Goal: Task Accomplishment & Management: Complete application form

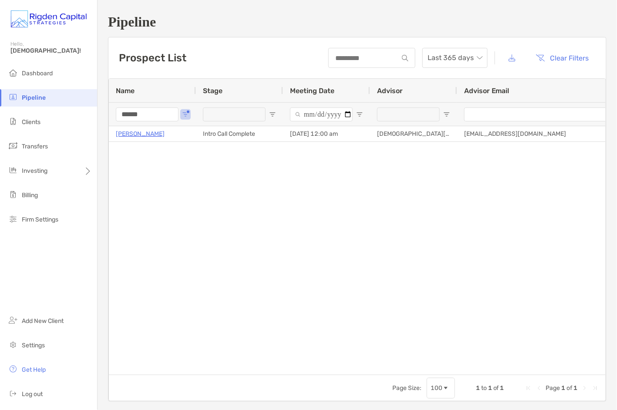
drag, startPoint x: 151, startPoint y: 116, endPoint x: 100, endPoint y: 115, distance: 50.5
click at [100, 115] on div "Pipeline Prospect List Last 365 days Clear Filters 1 to 1 of 1. Page 1 of 1 Nam…" at bounding box center [357, 208] width 519 height 416
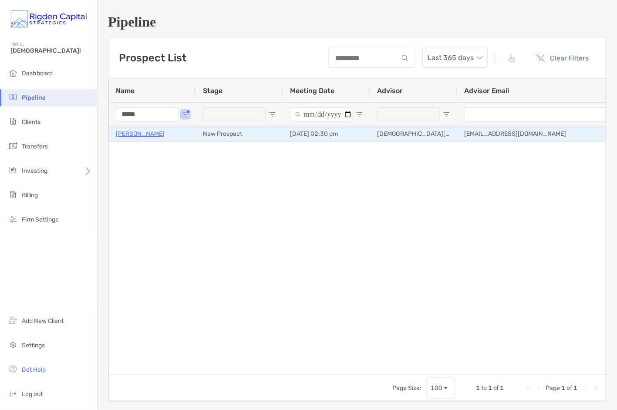
type input "*****"
click at [144, 134] on p "[PERSON_NAME]" at bounding box center [140, 133] width 49 height 11
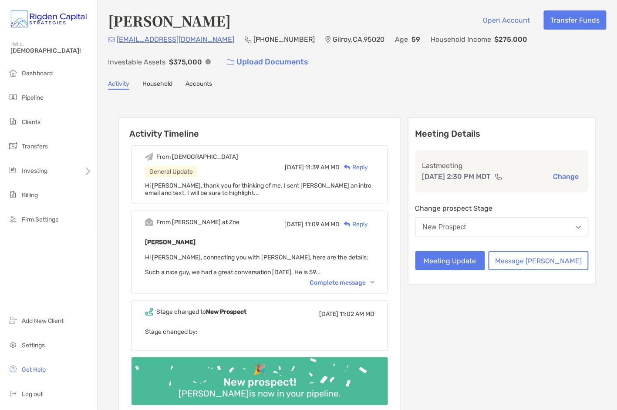
click at [431, 103] on div "Activity Timeline From [DEMOGRAPHIC_DATA] General Update [DATE] 11:39 AM MD Rep…" at bounding box center [357, 269] width 499 height 342
click at [485, 261] on button "Meeting Update" at bounding box center [450, 260] width 70 height 19
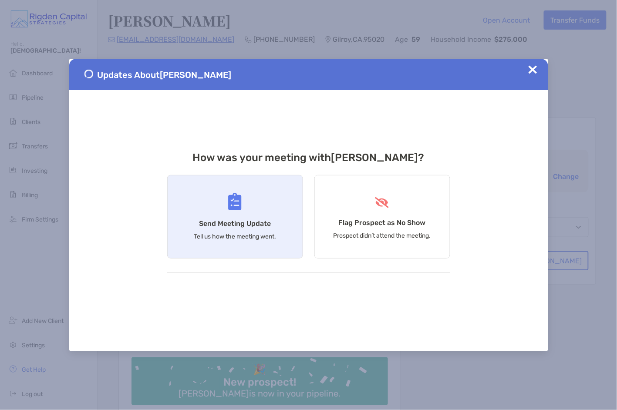
click at [243, 220] on h4 "Send Meeting Update" at bounding box center [235, 223] width 72 height 8
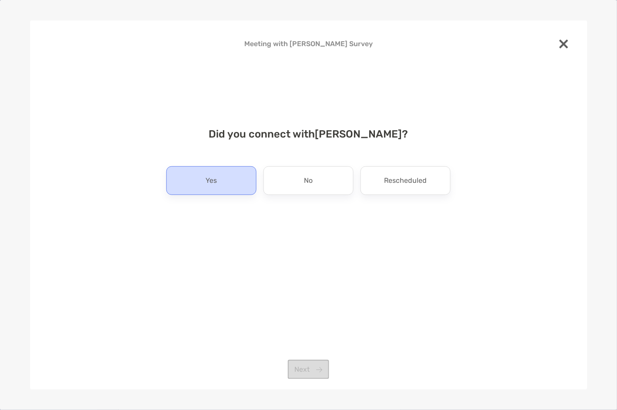
click at [228, 185] on div "Yes" at bounding box center [211, 180] width 90 height 29
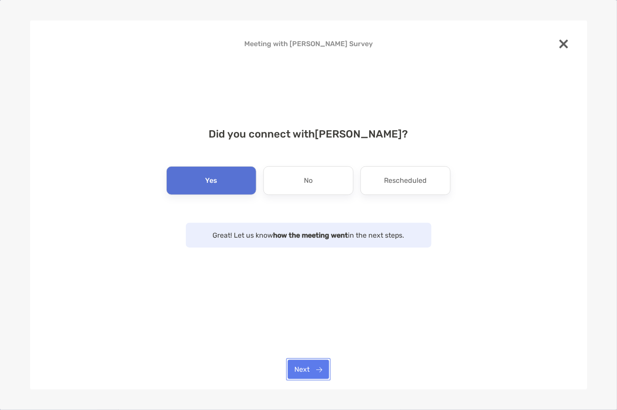
click at [317, 370] on button "Next" at bounding box center [308, 369] width 41 height 19
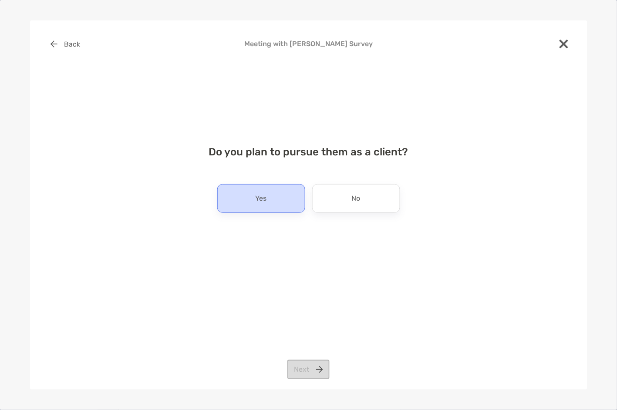
click at [270, 201] on div "Yes" at bounding box center [261, 198] width 88 height 29
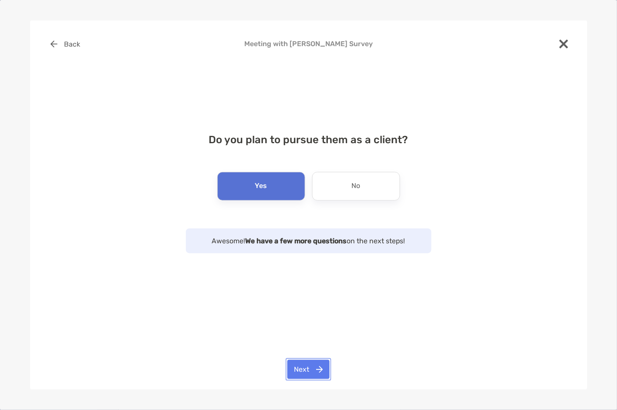
click at [320, 372] on button "Next" at bounding box center [308, 369] width 42 height 19
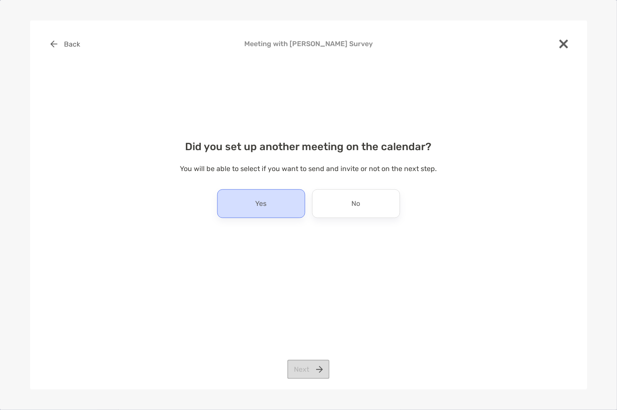
click at [280, 207] on div "Yes" at bounding box center [261, 203] width 88 height 29
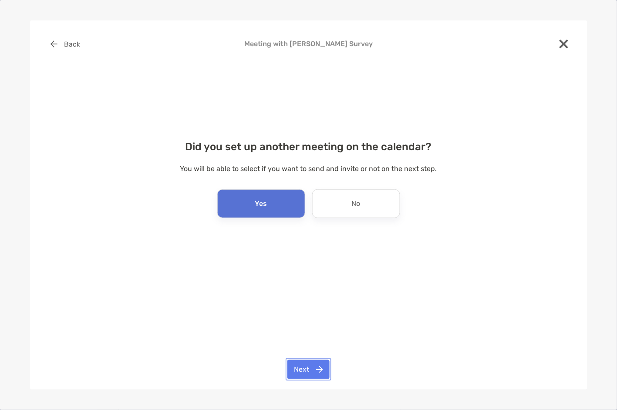
click at [313, 371] on button "Next" at bounding box center [308, 369] width 42 height 19
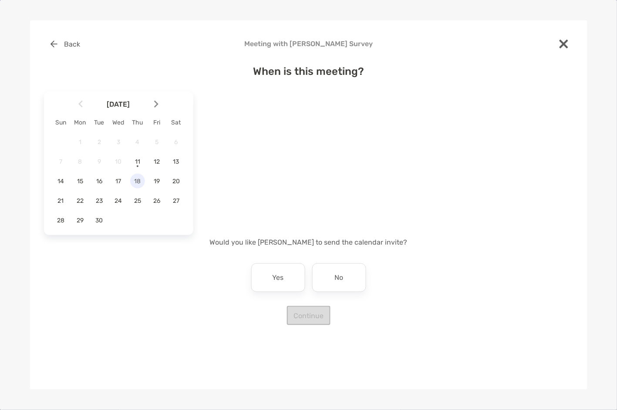
click at [142, 183] on span "18" at bounding box center [137, 181] width 15 height 7
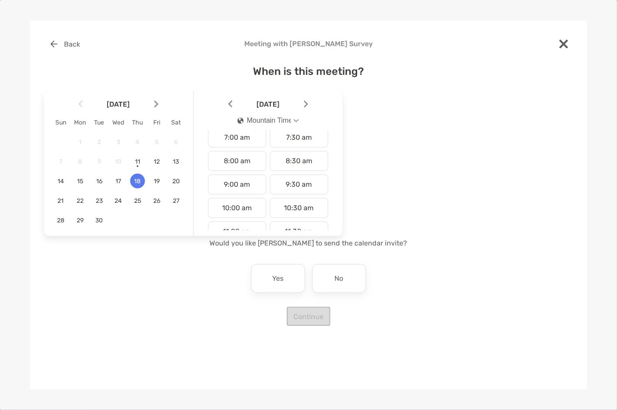
scroll to position [177, 0]
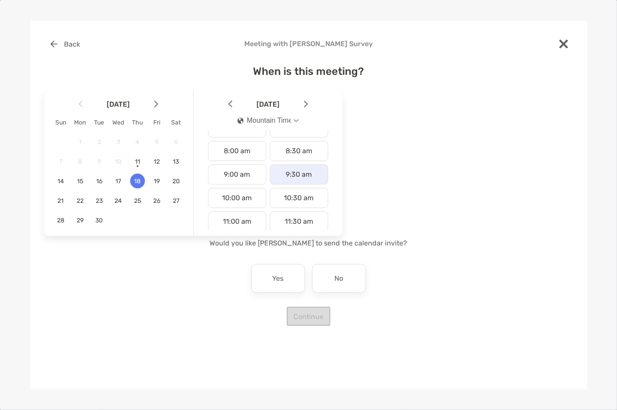
click at [306, 177] on div "9:30 am" at bounding box center [299, 175] width 58 height 20
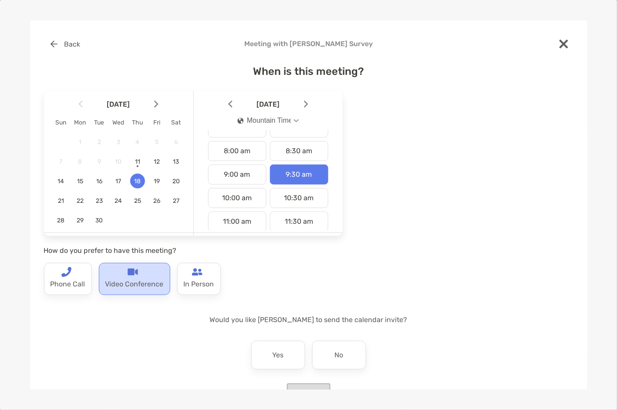
click at [138, 280] on p "Video Conference" at bounding box center [134, 284] width 58 height 14
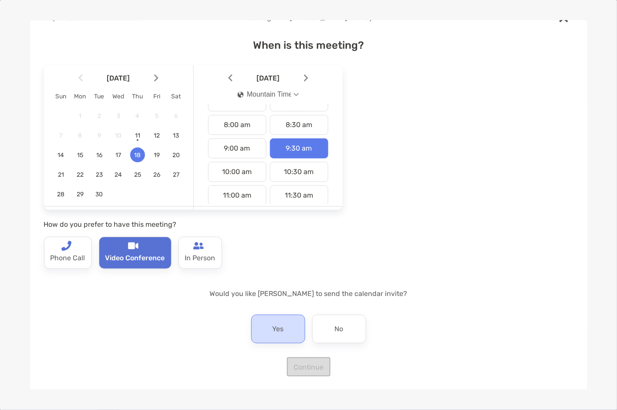
click at [278, 327] on p "Yes" at bounding box center [278, 329] width 11 height 14
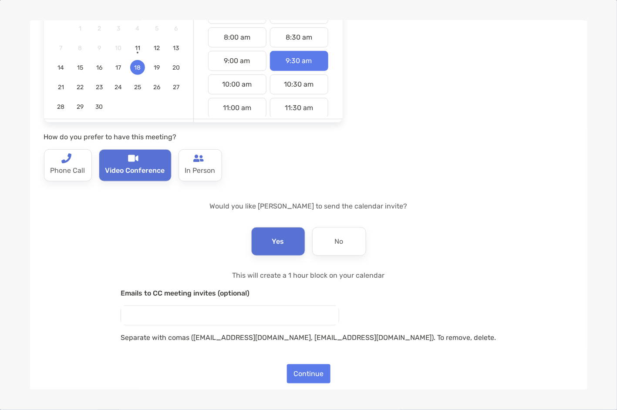
scroll to position [120, 0]
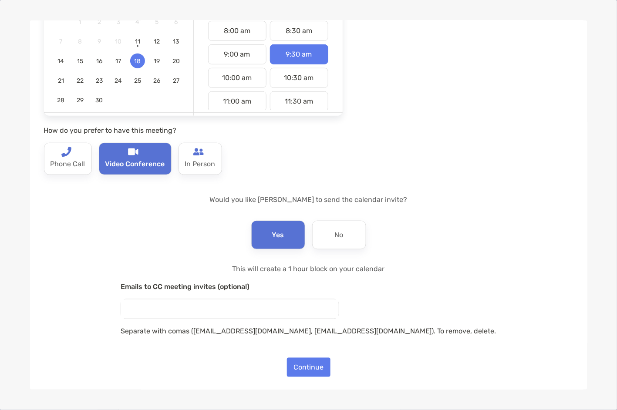
click at [194, 311] on input "email" at bounding box center [230, 309] width 218 height 19
click at [194, 249] on div "When is this meeting? [DATE] Sun Mon Tue Wed Thu Fri Sat 1 2 3 4 5 6 7 8 9 10 1…" at bounding box center [308, 156] width 529 height 442
click at [313, 367] on button "Continue" at bounding box center [309, 367] width 44 height 19
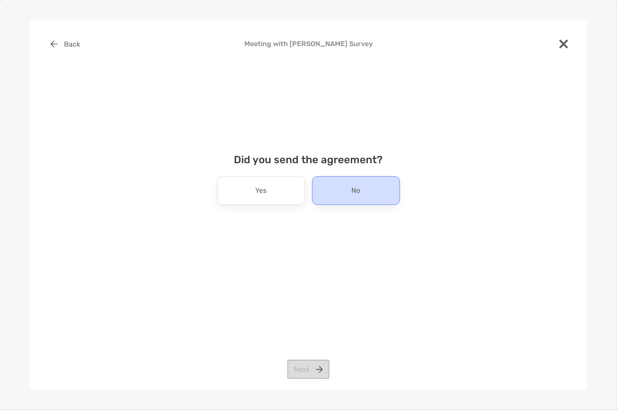
click at [337, 186] on div "No" at bounding box center [356, 190] width 88 height 29
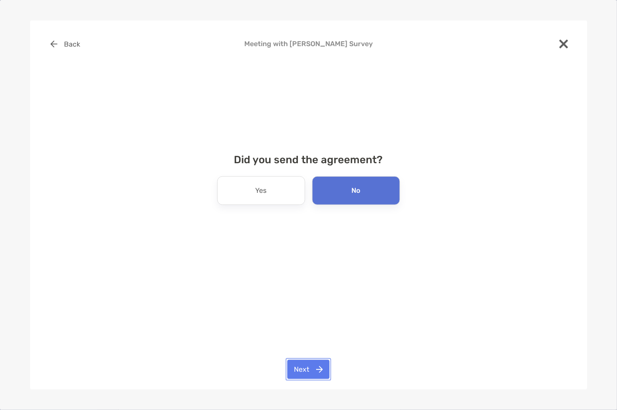
click at [319, 372] on button "Next" at bounding box center [308, 369] width 42 height 19
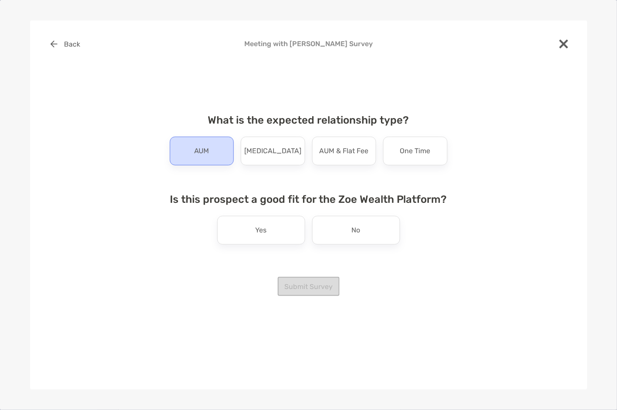
click at [217, 145] on div "AUM" at bounding box center [202, 151] width 64 height 29
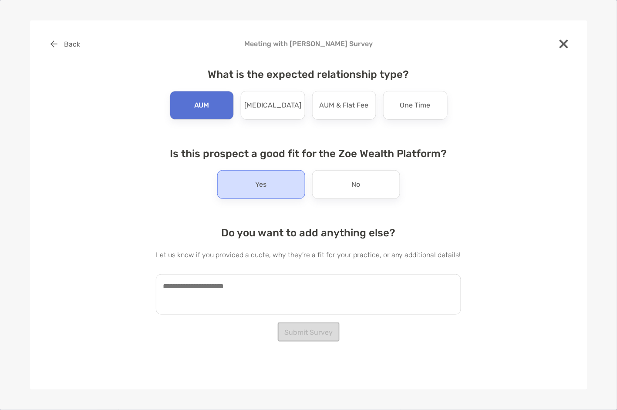
click at [263, 185] on p "Yes" at bounding box center [261, 185] width 11 height 14
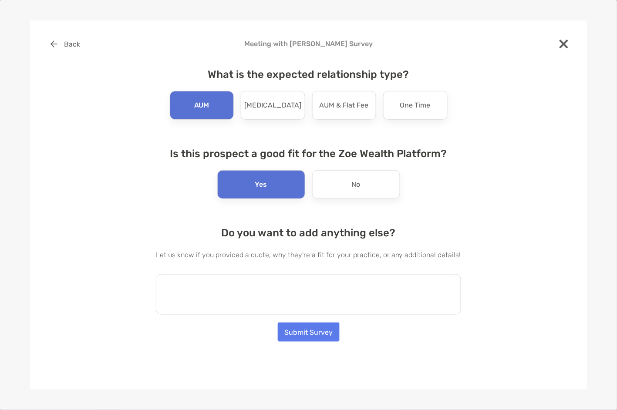
click at [215, 290] on textarea at bounding box center [308, 294] width 305 height 40
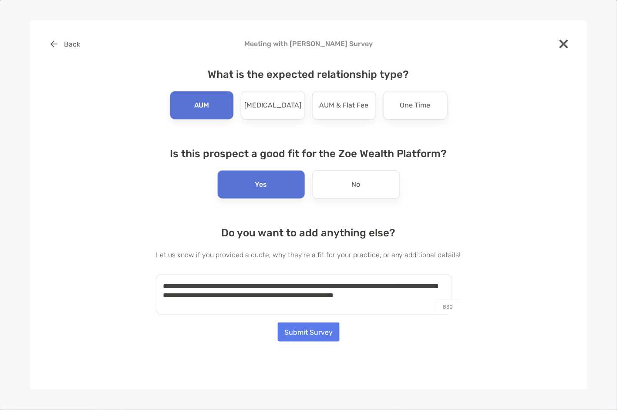
drag, startPoint x: 415, startPoint y: 296, endPoint x: 167, endPoint y: 289, distance: 248.3
click at [167, 289] on textarea "**********" at bounding box center [304, 294] width 297 height 40
type textarea "**********"
click at [309, 332] on button "Submit Survey" at bounding box center [309, 332] width 62 height 19
